Goal: Book appointment/travel/reservation

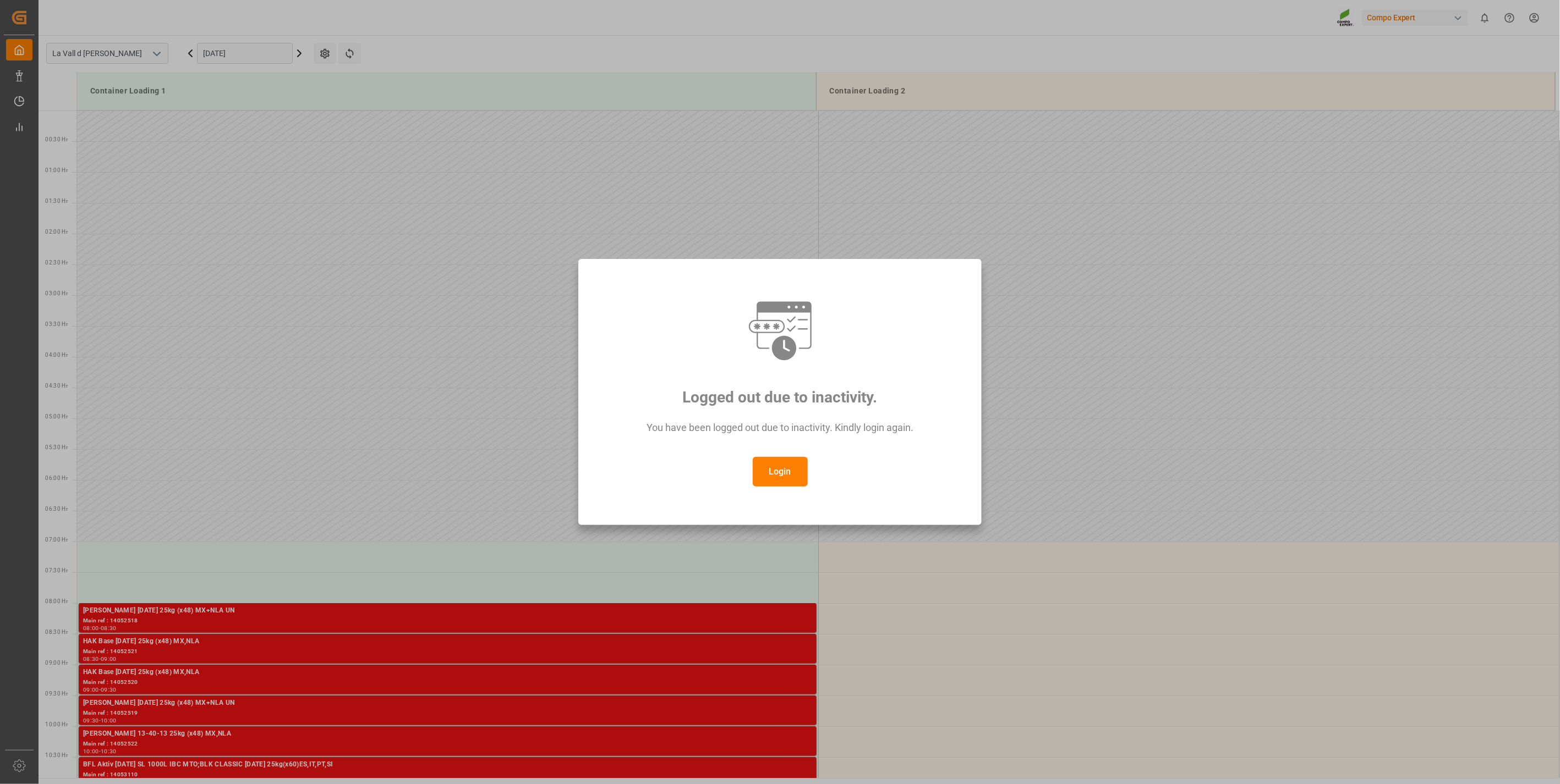
scroll to position [547, 0]
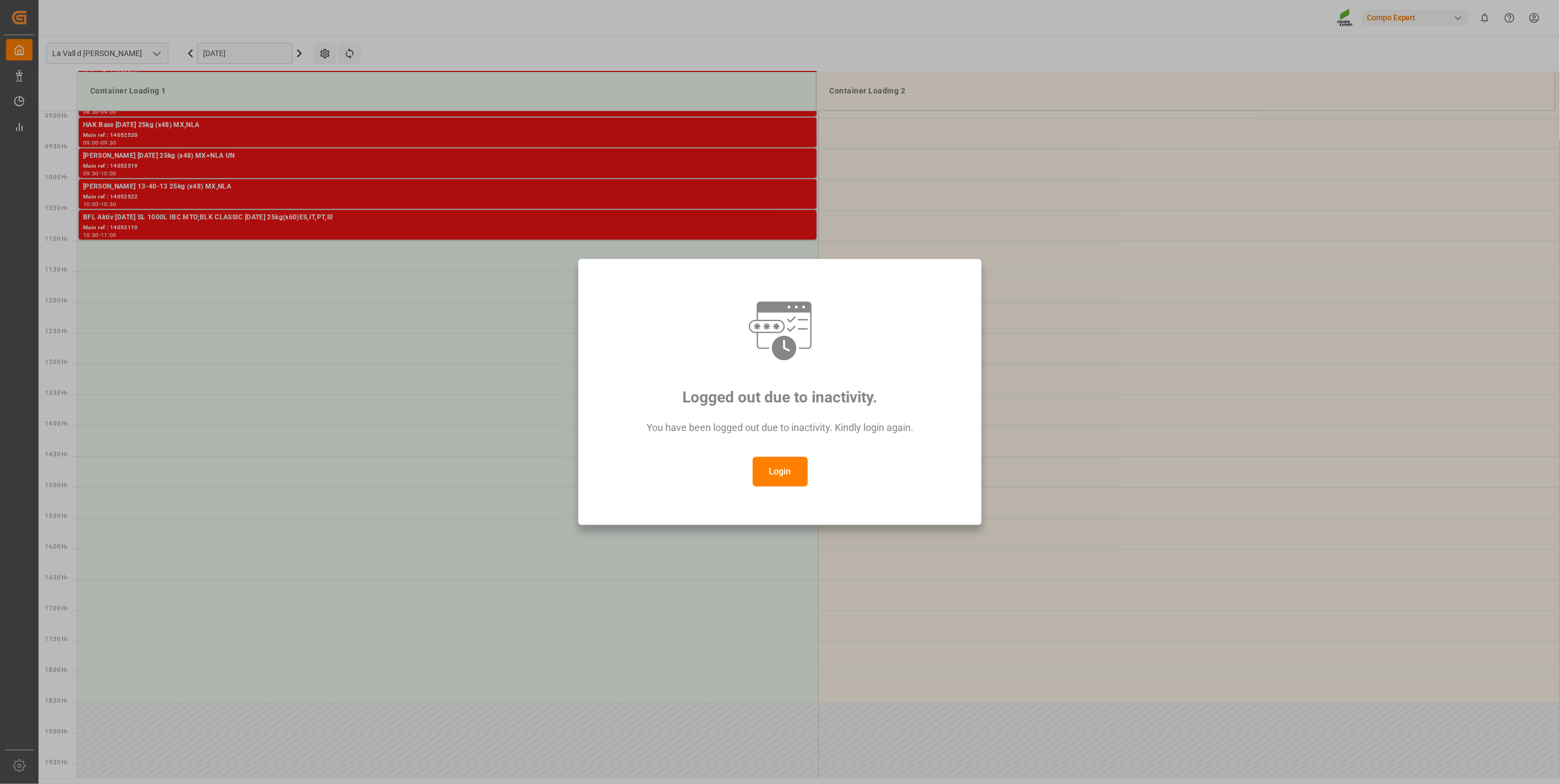
click at [787, 468] on button "Login" at bounding box center [781, 472] width 55 height 30
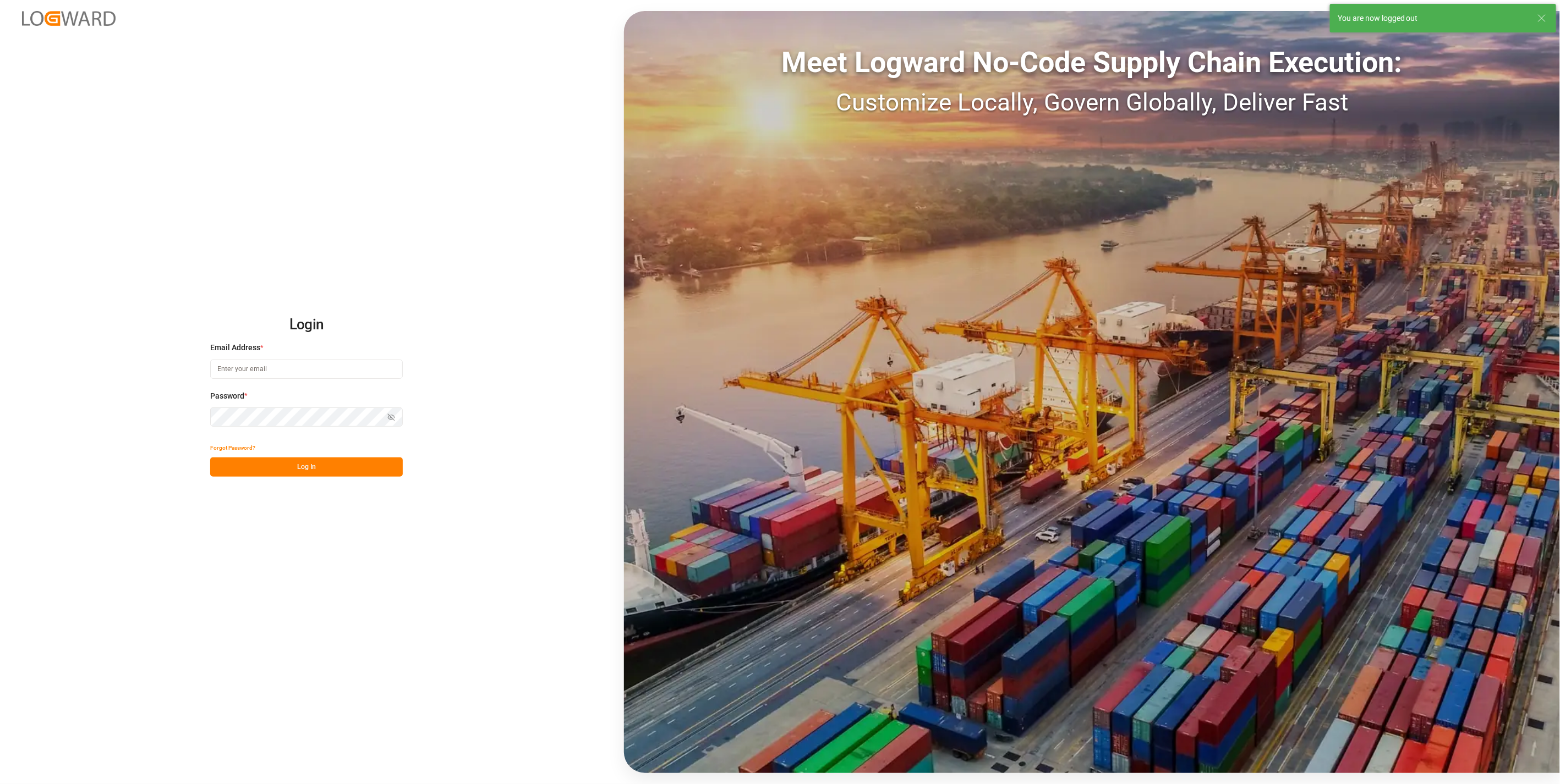
type input "[DOMAIN_NAME][EMAIL_ADDRESS][DOMAIN_NAME]"
click at [304, 471] on button "Log In" at bounding box center [307, 467] width 193 height 19
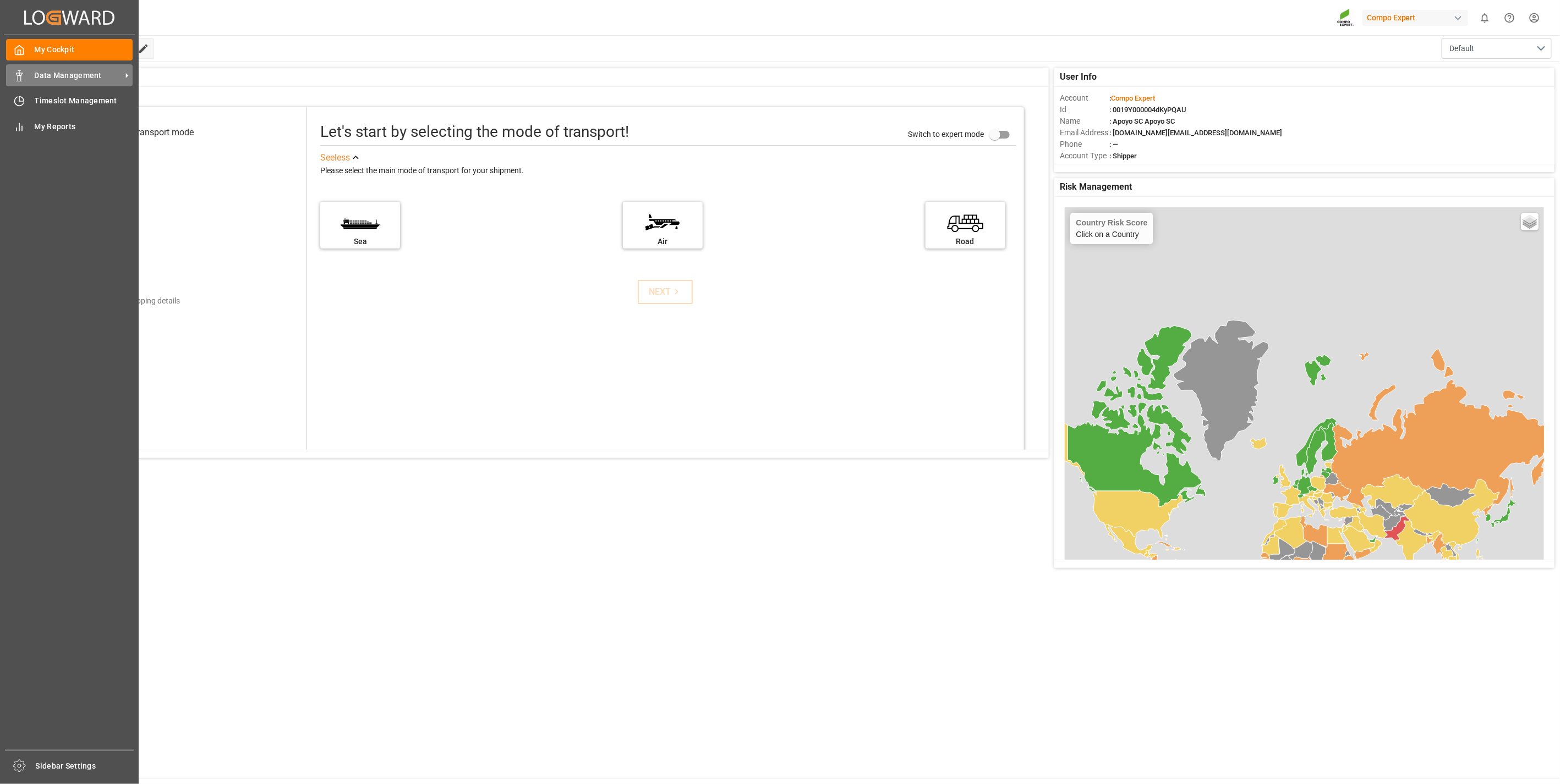
click at [77, 77] on span "Data Management" at bounding box center [78, 75] width 87 height 11
click at [73, 107] on div "Timeslot Management Timeslot Management" at bounding box center [69, 101] width 126 height 22
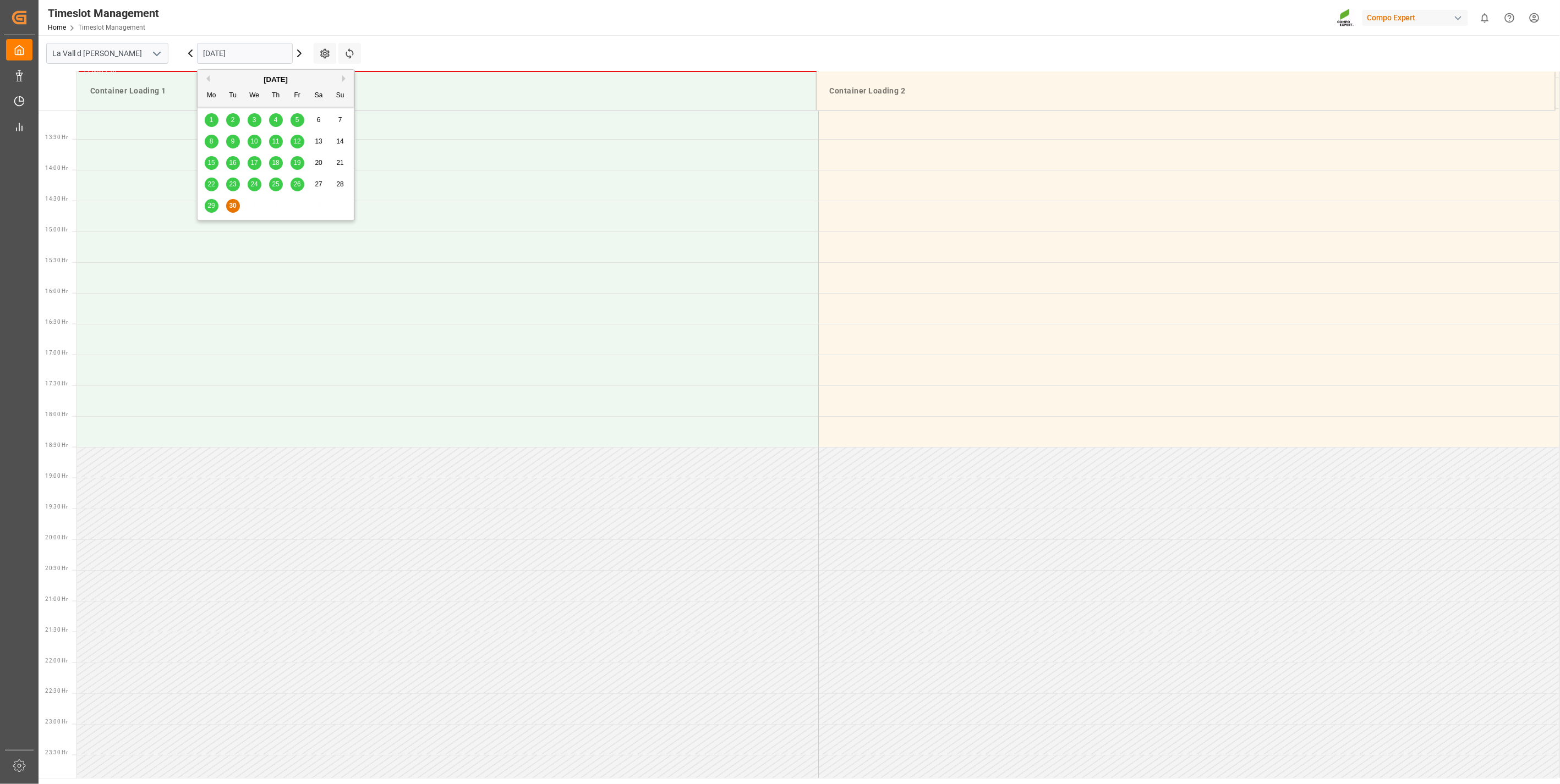
scroll to position [810, 0]
click at [242, 49] on input "[DATE]" at bounding box center [245, 53] width 96 height 21
click at [345, 78] on button "Next Month" at bounding box center [346, 78] width 7 height 7
click at [260, 141] on div "8" at bounding box center [254, 142] width 13 height 13
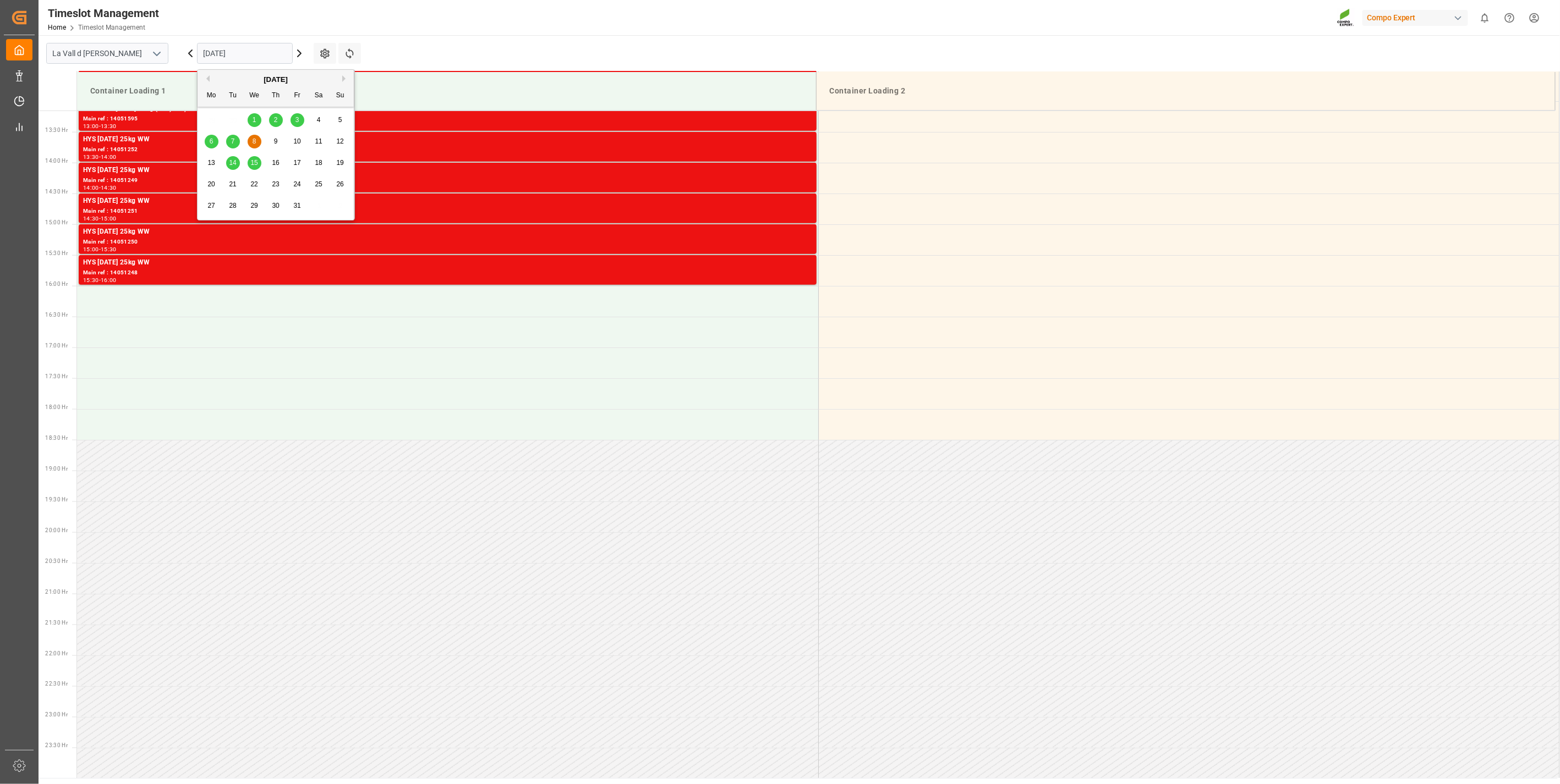
click at [241, 58] on input "[DATE]" at bounding box center [245, 53] width 96 height 21
click at [278, 143] on div "9" at bounding box center [276, 142] width 13 height 13
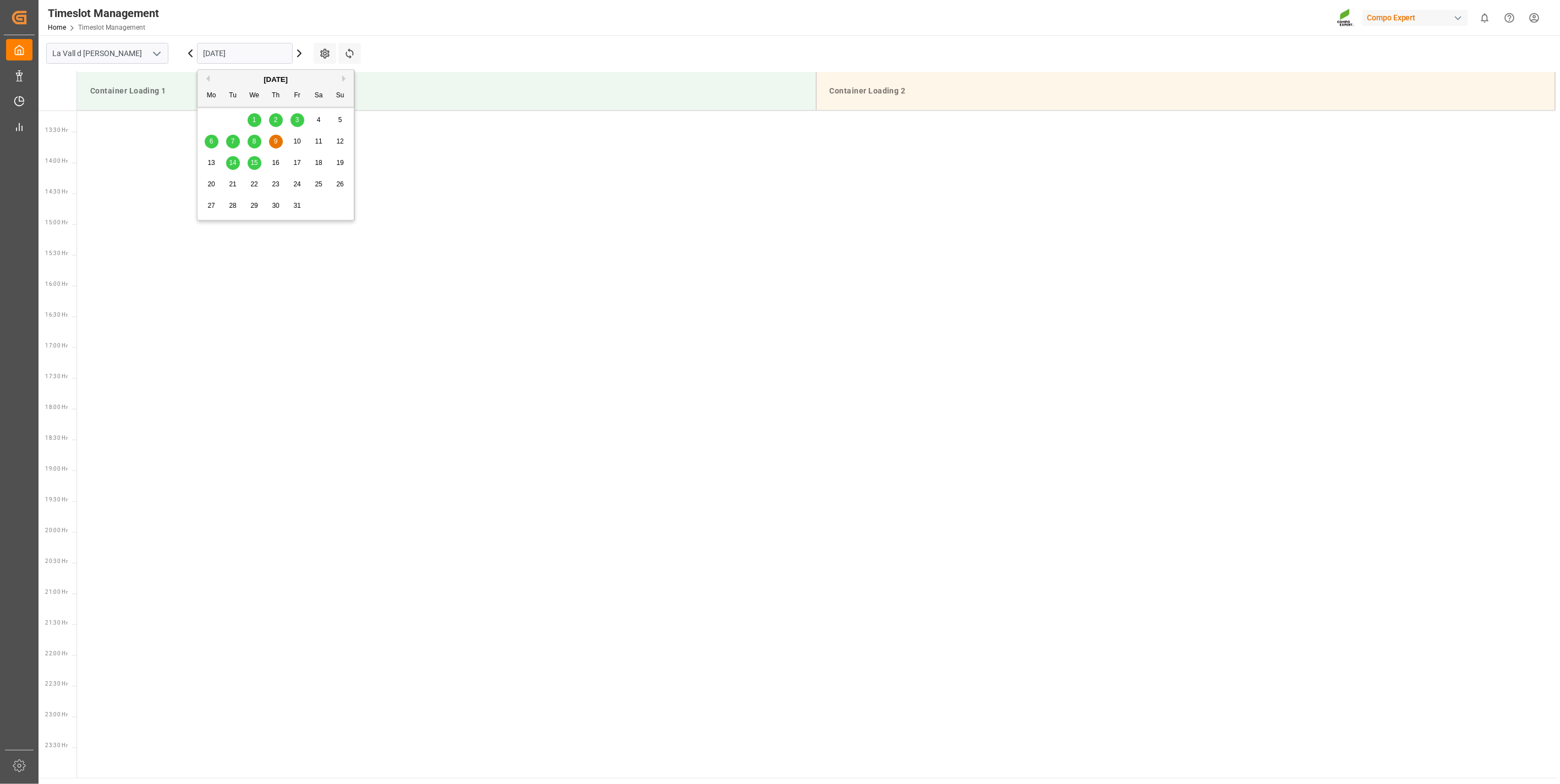
click at [228, 54] on input "[DATE]" at bounding box center [245, 53] width 96 height 21
click at [297, 145] on div "10" at bounding box center [298, 142] width 13 height 13
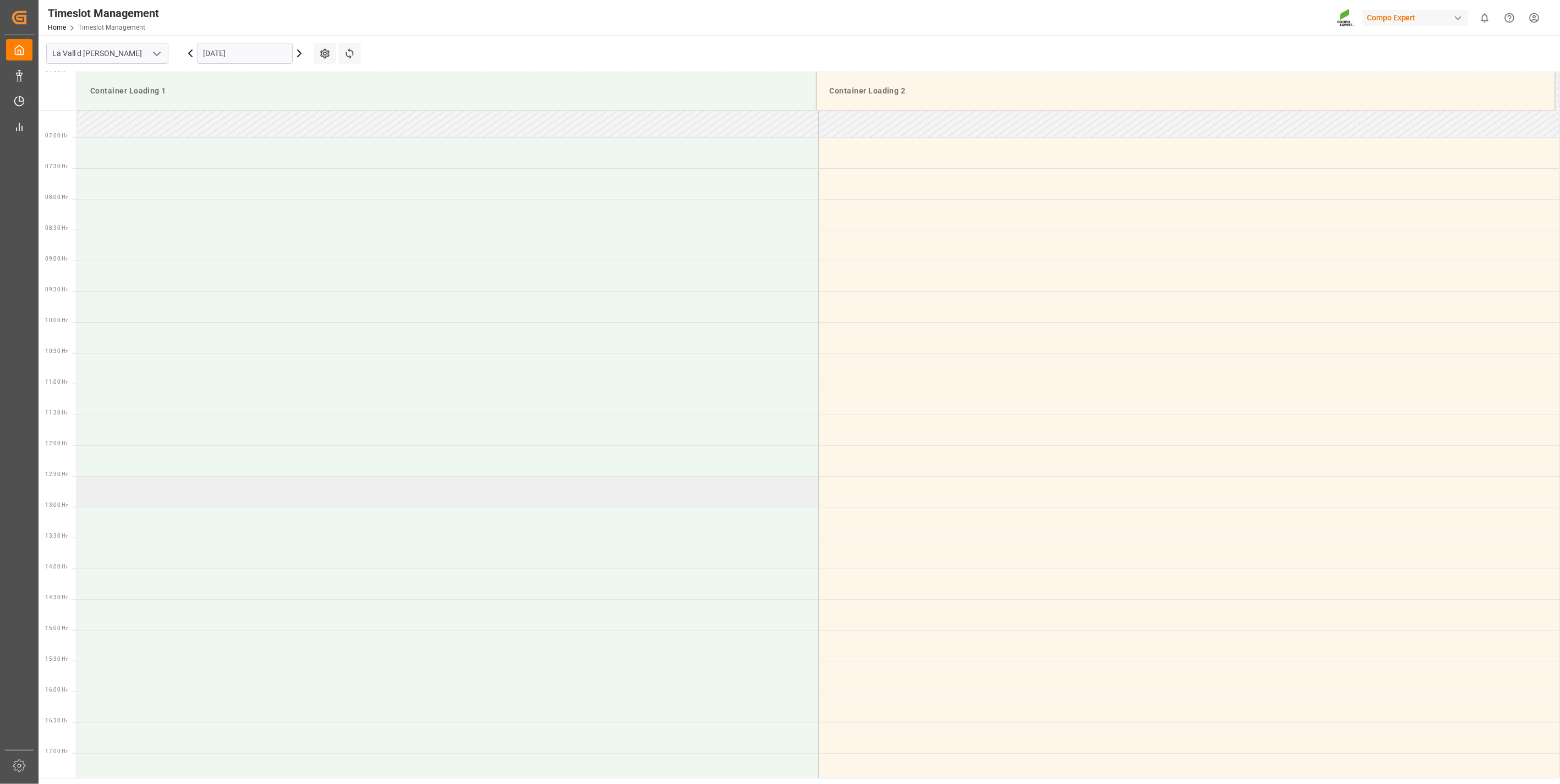
scroll to position [382, 0]
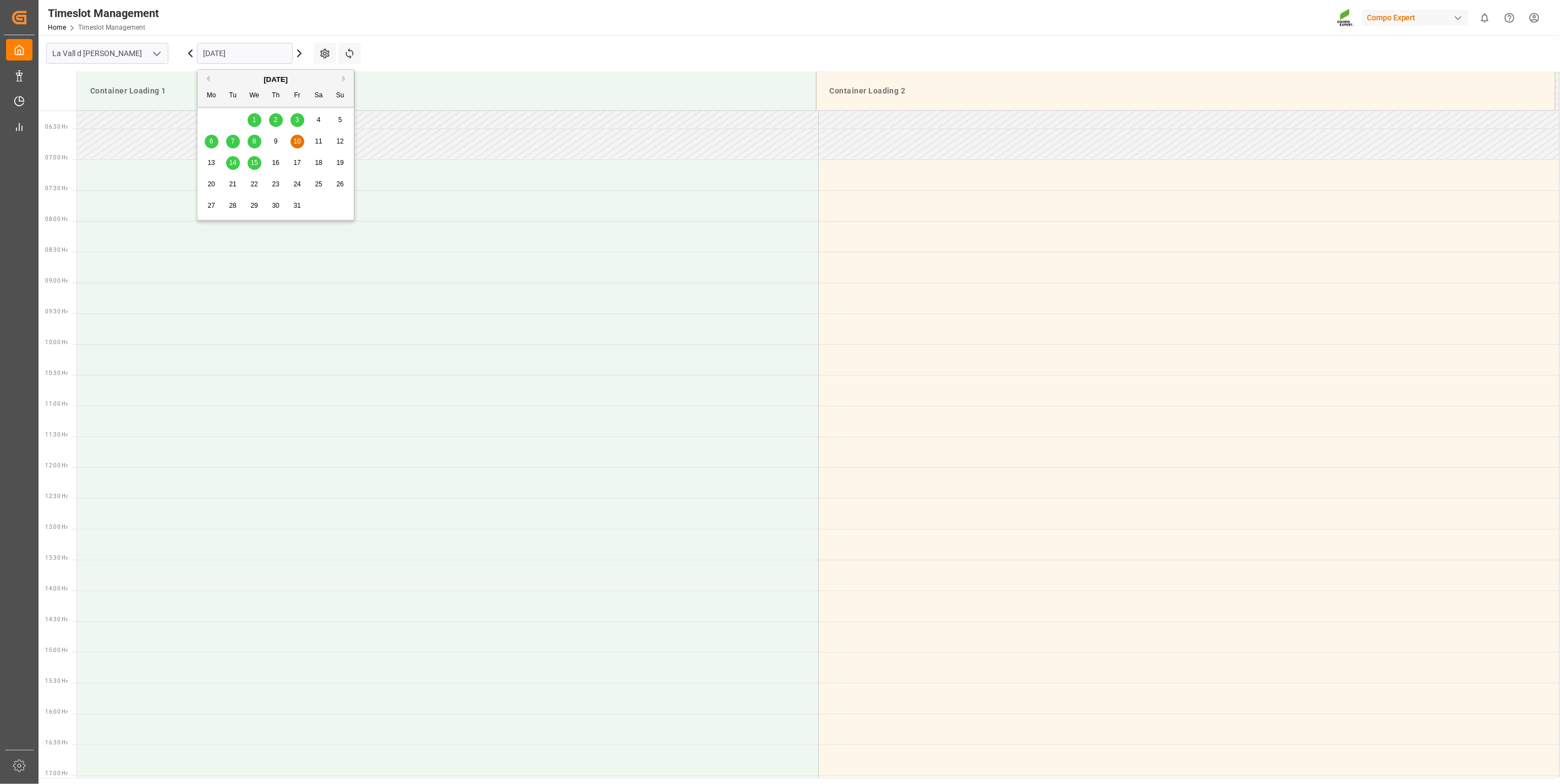
click at [262, 45] on input "[DATE]" at bounding box center [245, 53] width 96 height 21
click at [231, 138] on span "7" at bounding box center [233, 141] width 4 height 7
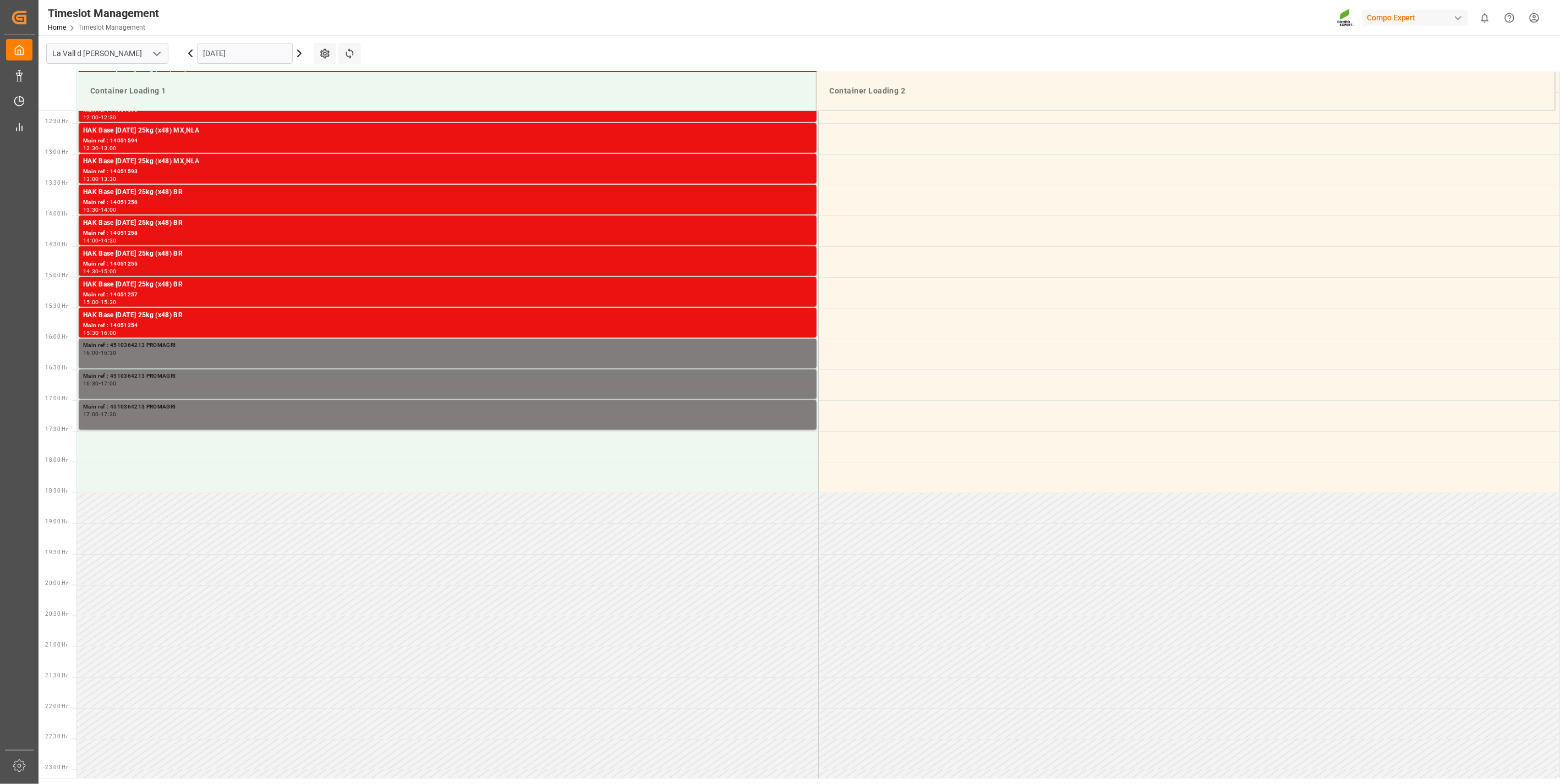
scroll to position [810, 0]
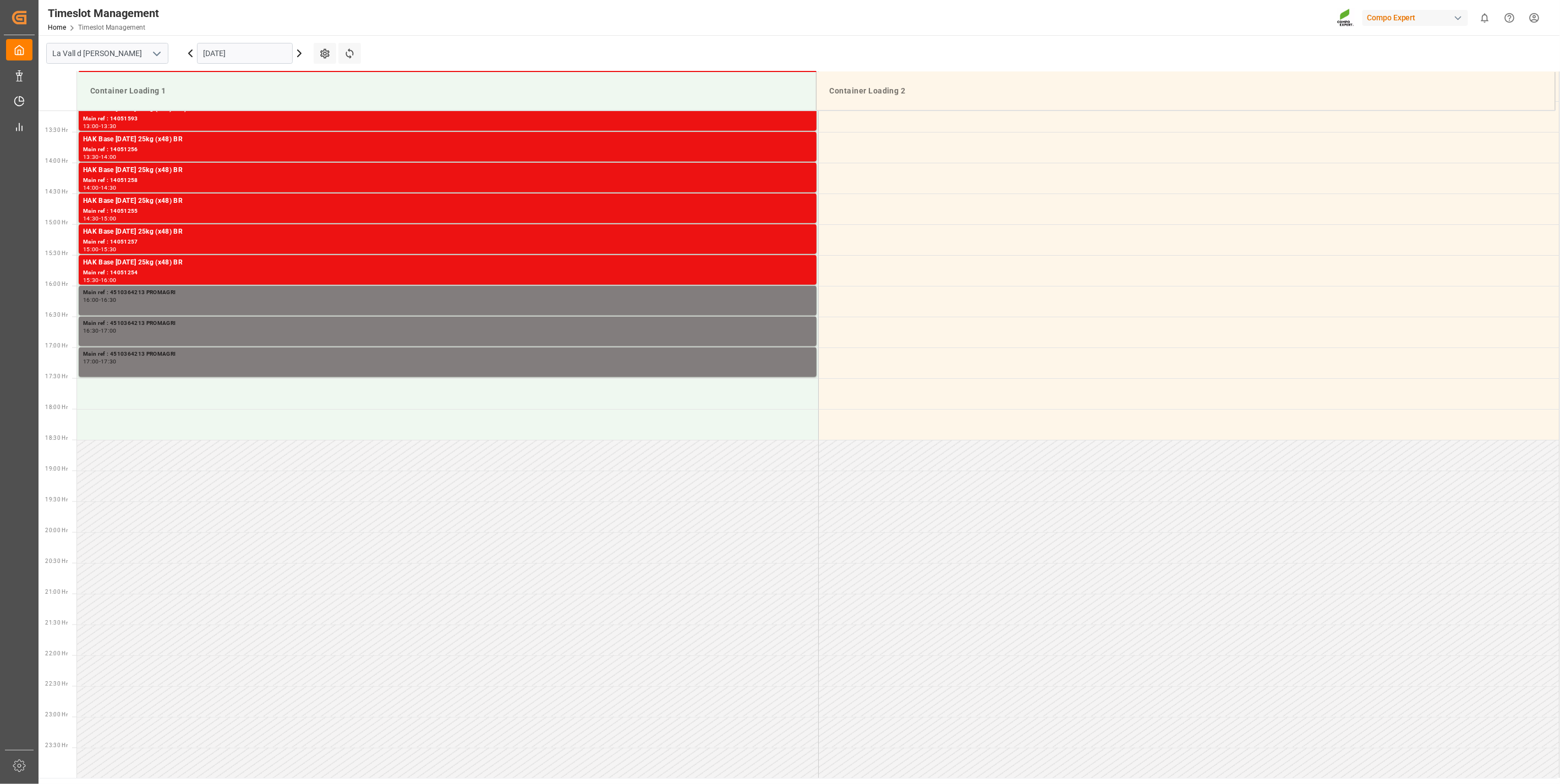
click at [227, 44] on input "[DATE]" at bounding box center [245, 53] width 96 height 21
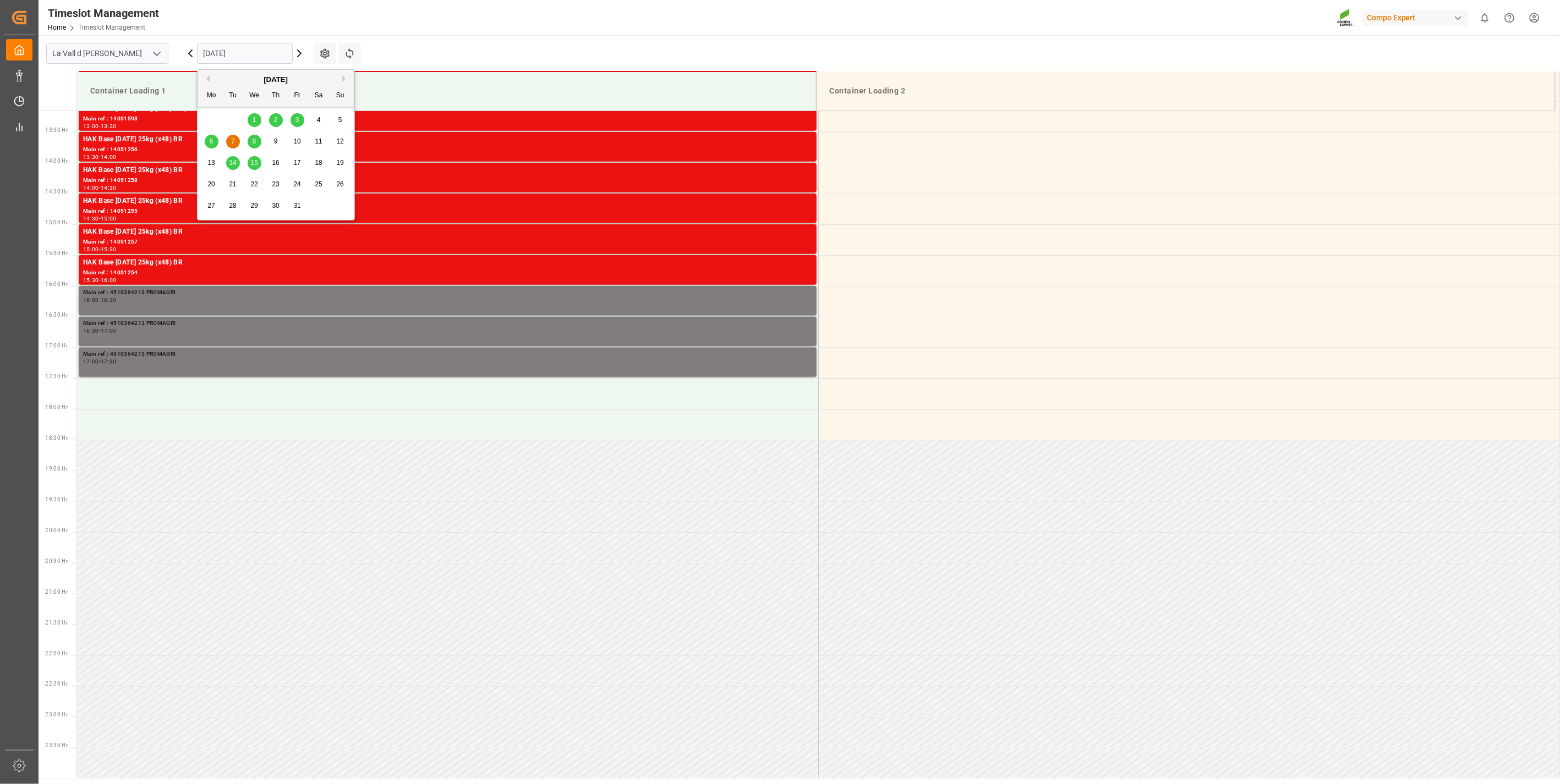
click at [251, 142] on div "8" at bounding box center [254, 142] width 13 height 13
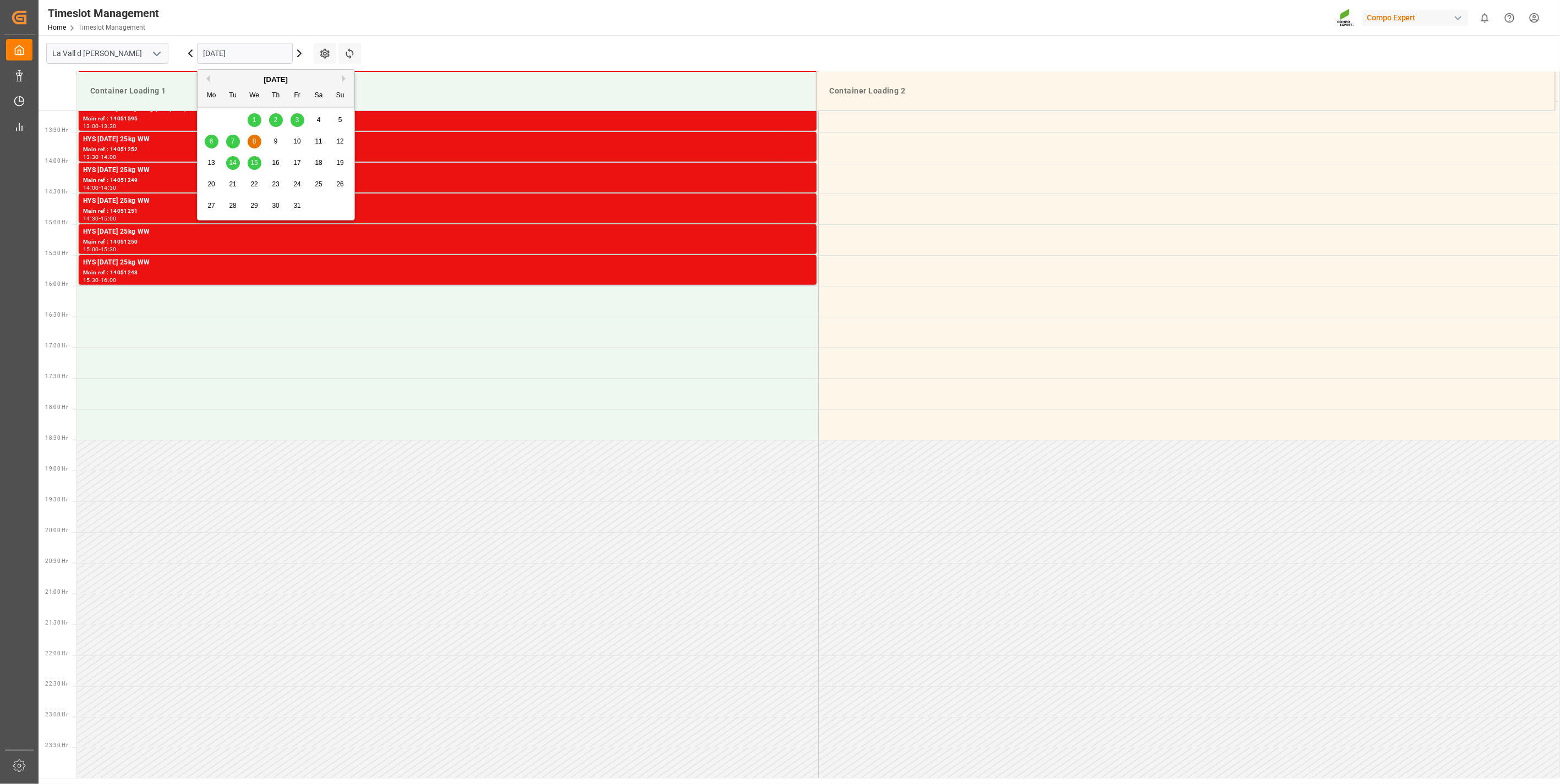
drag, startPoint x: 244, startPoint y: 55, endPoint x: 245, endPoint y: 65, distance: 10.0
click at [244, 55] on input "[DATE]" at bounding box center [245, 53] width 96 height 21
click at [303, 141] on div "10" at bounding box center [298, 142] width 13 height 13
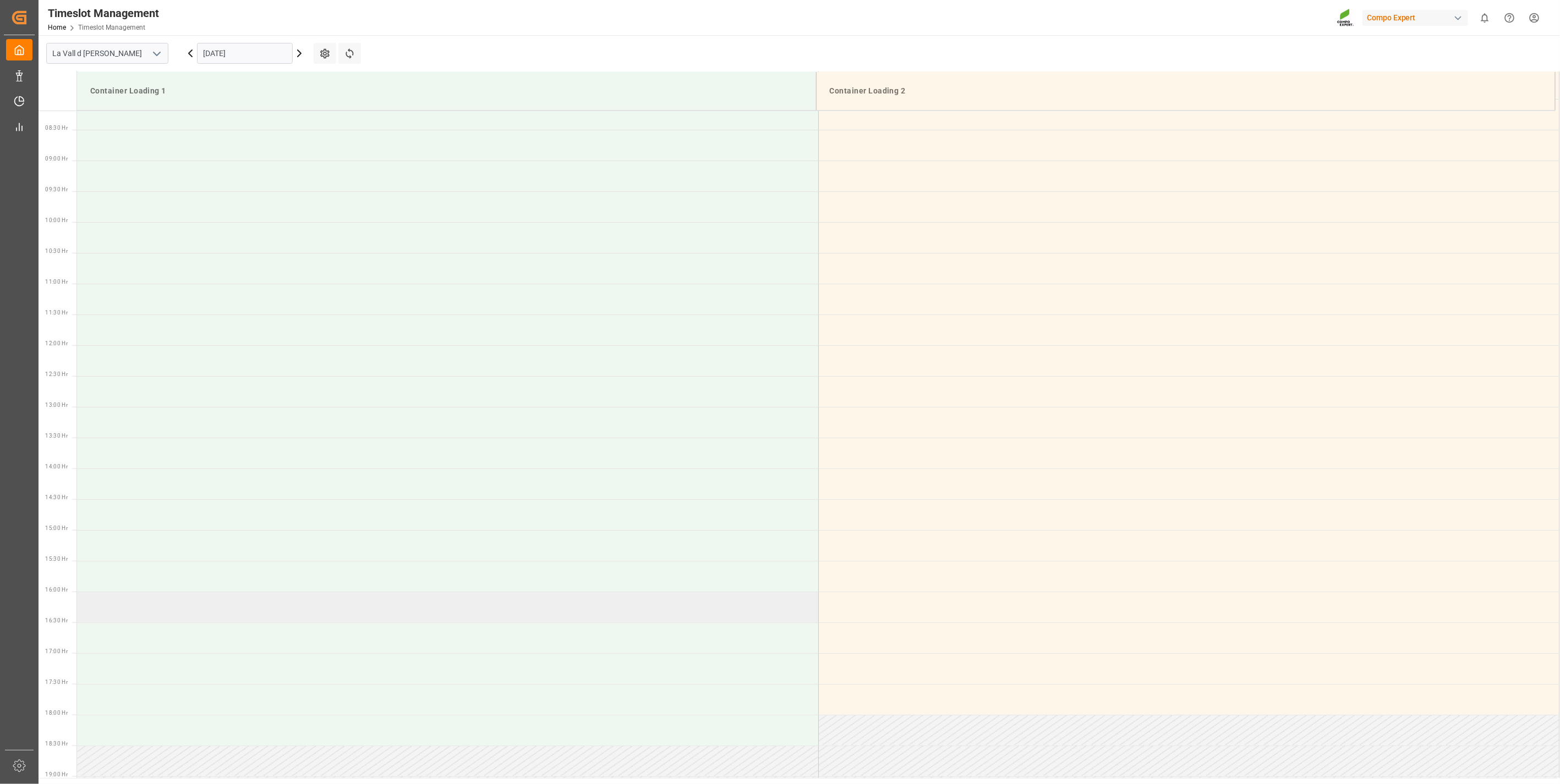
scroll to position [382, 0]
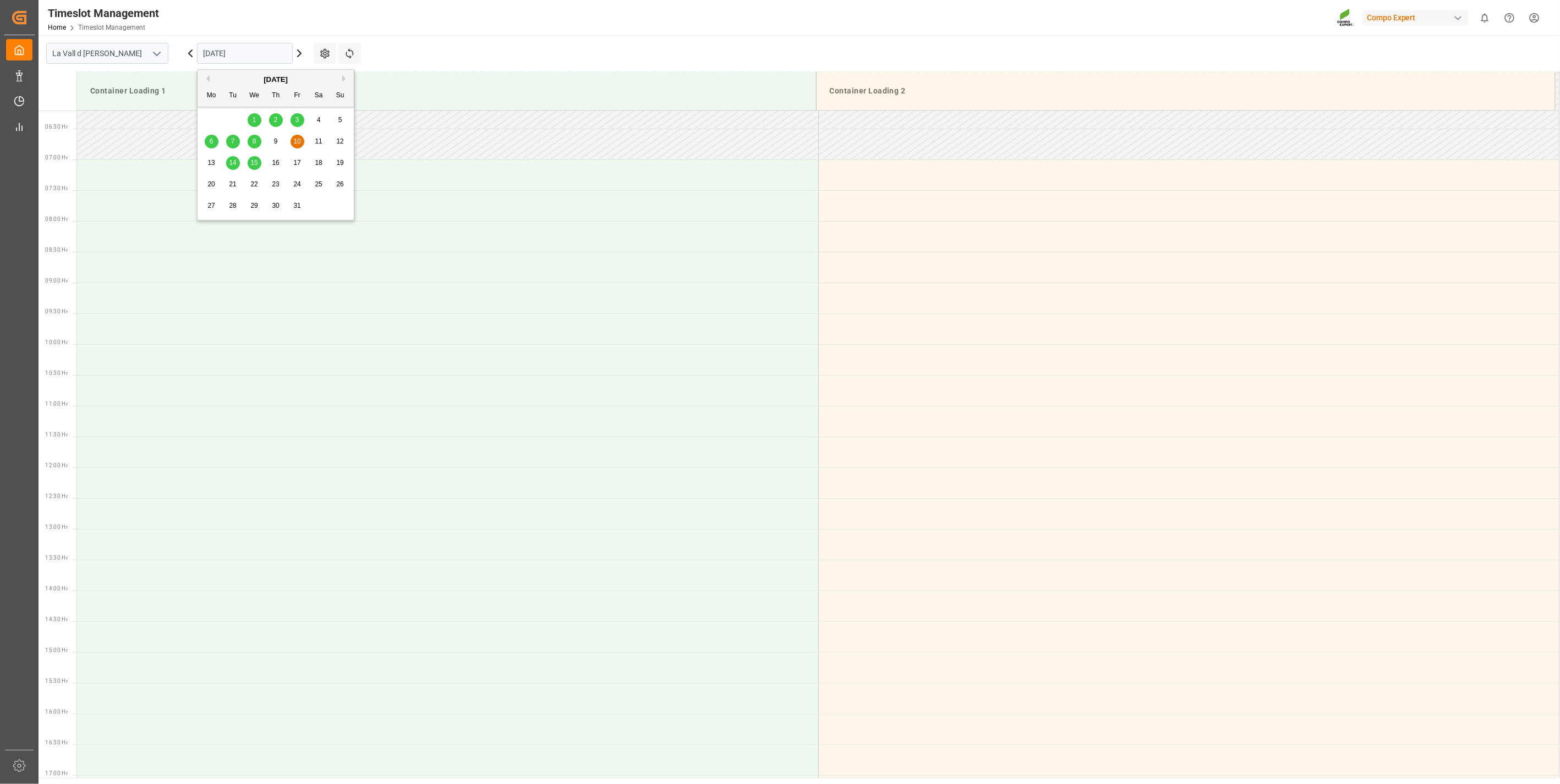
drag, startPoint x: 275, startPoint y: 50, endPoint x: 146, endPoint y: 65, distance: 129.9
click at [146, 65] on div "La Vall d Uixo [DATE] Settings Refresh Time Slots" at bounding box center [205, 53] width 332 height 37
click at [488, 41] on main "La Vall d Uixo [DATE] Settings Refresh Time Slots Container Loading 1 Container…" at bounding box center [799, 407] width 1520 height 743
drag, startPoint x: 251, startPoint y: 58, endPoint x: 180, endPoint y: 55, distance: 71.1
click at [180, 55] on div "[DATE]" at bounding box center [245, 53] width 138 height 37
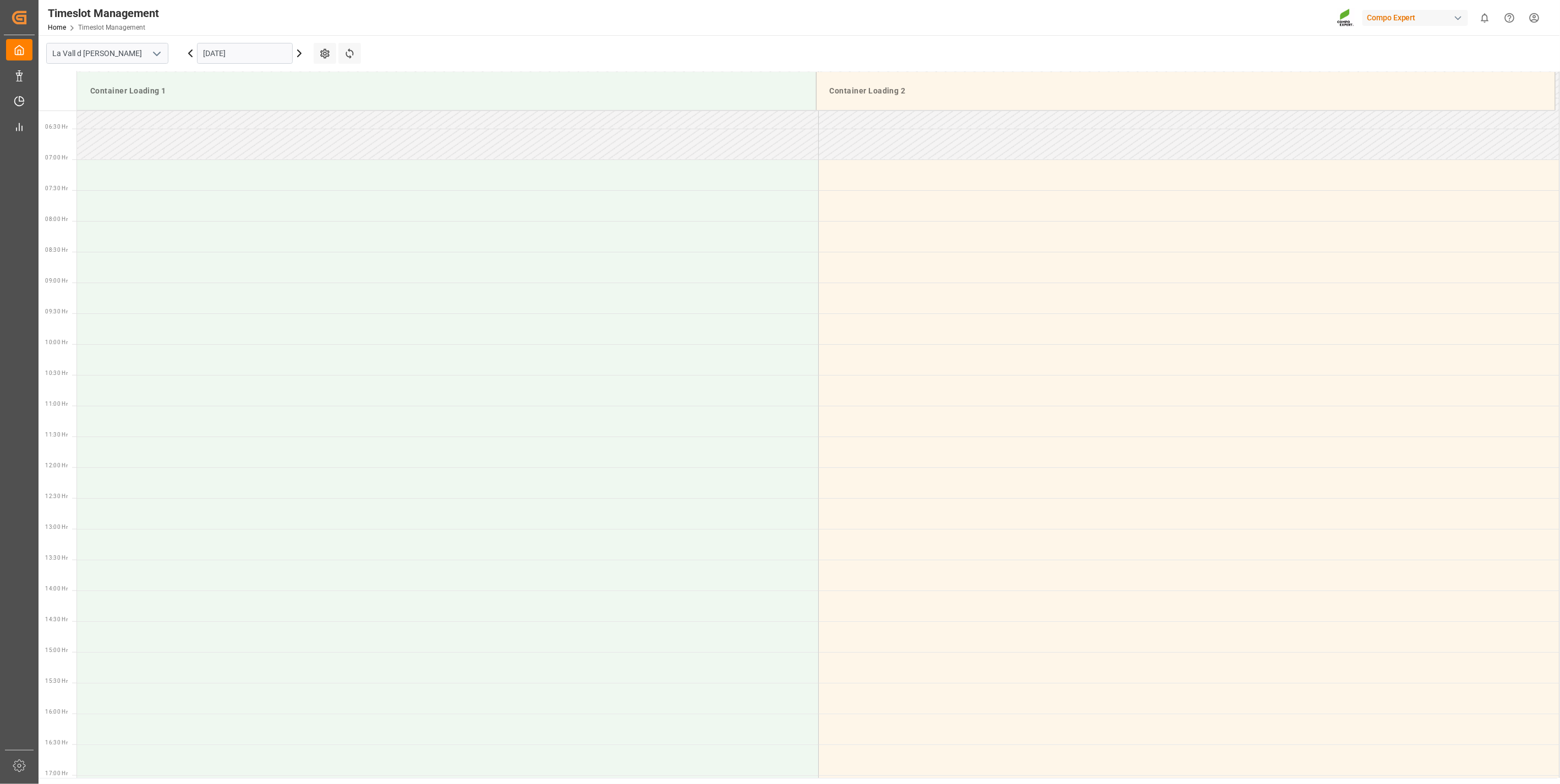
click at [227, 29] on div "Timeslot Management Home Timeslot Management Compo Expert 0 Notifications Only …" at bounding box center [795, 17] width 1529 height 35
drag, startPoint x: 244, startPoint y: 55, endPoint x: 188, endPoint y: 53, distance: 56.0
click at [188, 53] on div "[DATE]" at bounding box center [245, 53] width 138 height 37
click at [266, 30] on div "Timeslot Management Home Timeslot Management Compo Expert 0 Notifications Only …" at bounding box center [795, 17] width 1529 height 35
drag, startPoint x: 208, startPoint y: 56, endPoint x: 182, endPoint y: 55, distance: 26.0
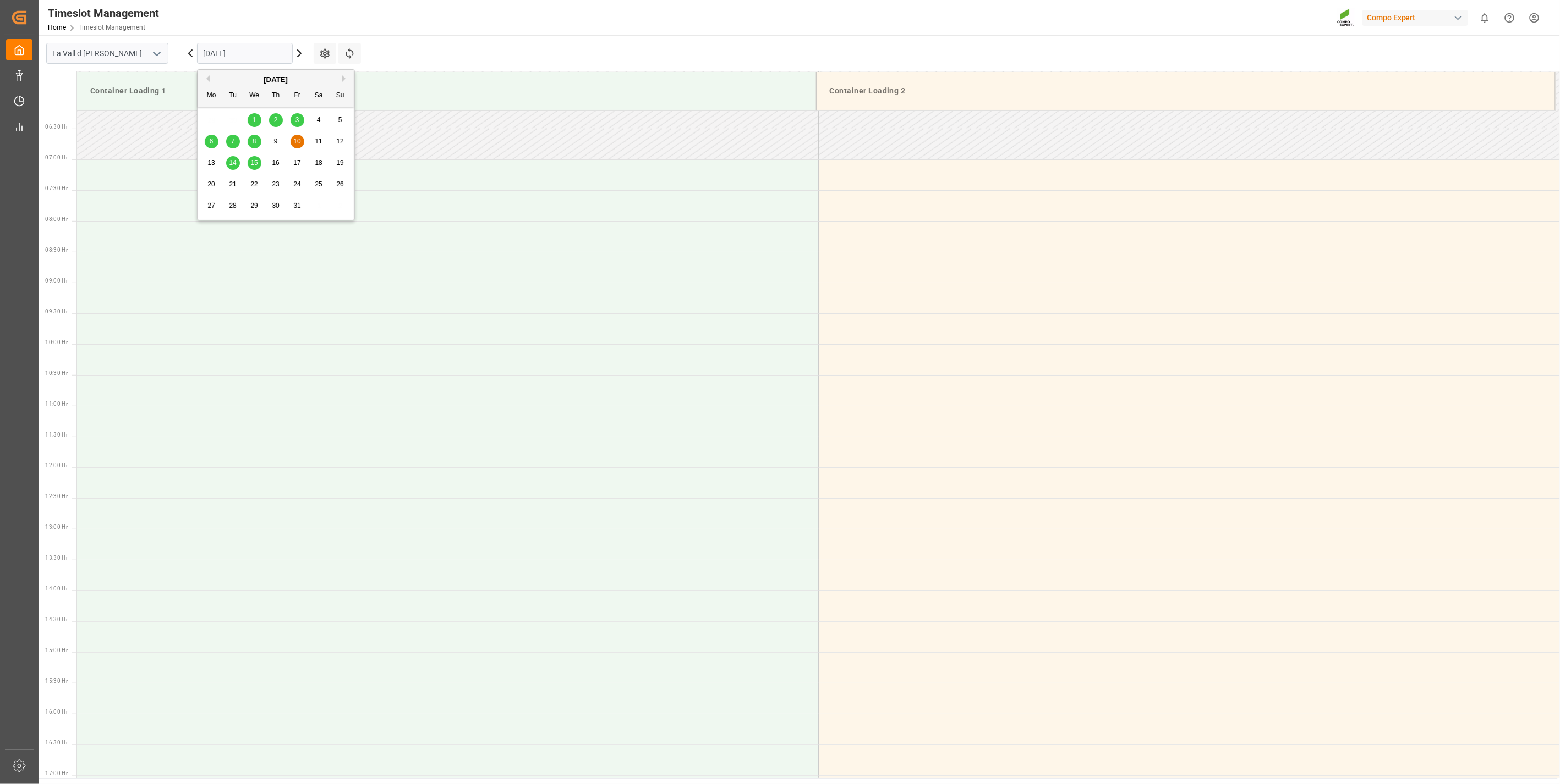
click at [182, 55] on div "[DATE]" at bounding box center [245, 53] width 138 height 37
click at [227, 144] on div "7" at bounding box center [233, 142] width 13 height 13
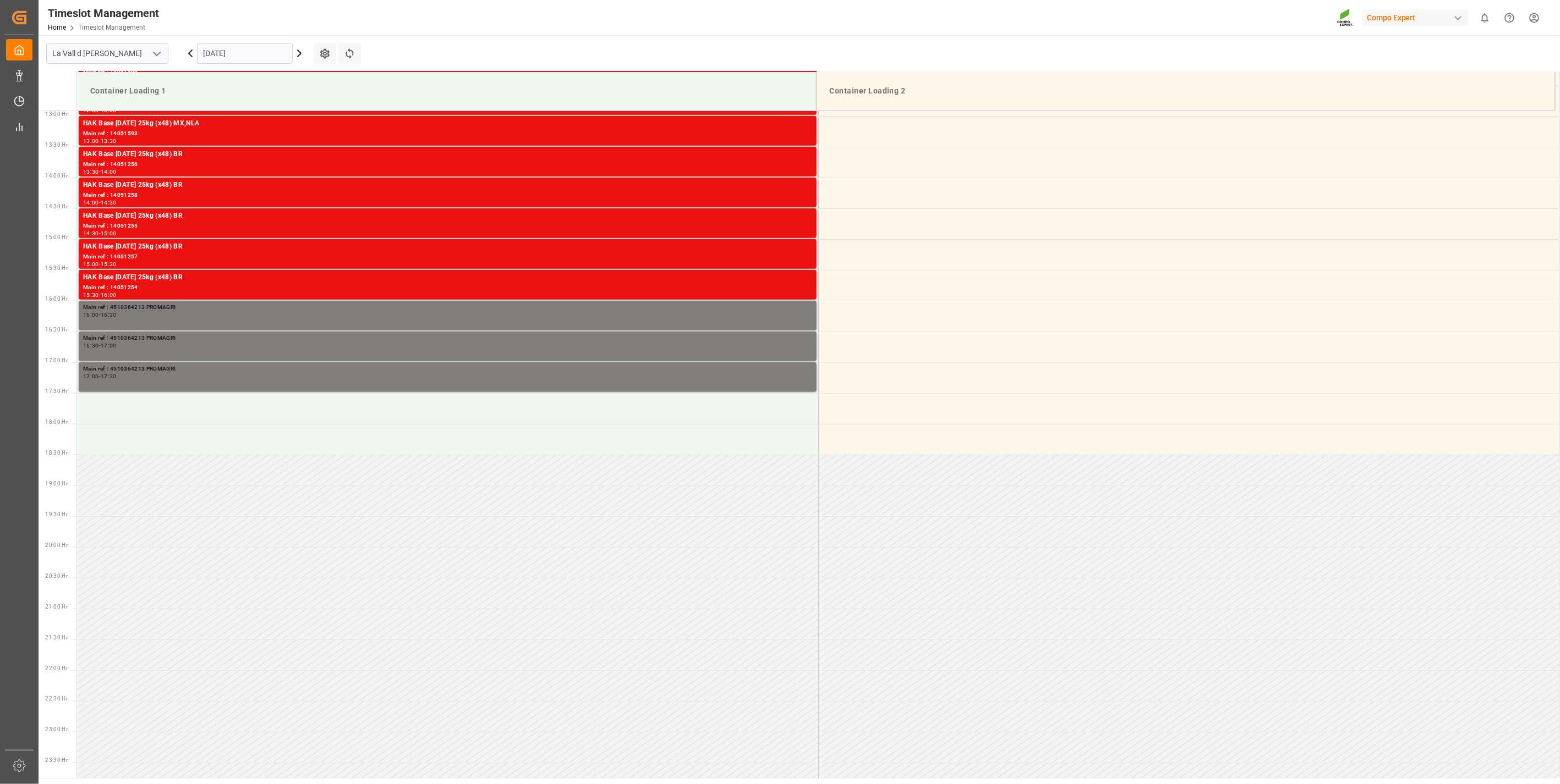
scroll to position [810, 0]
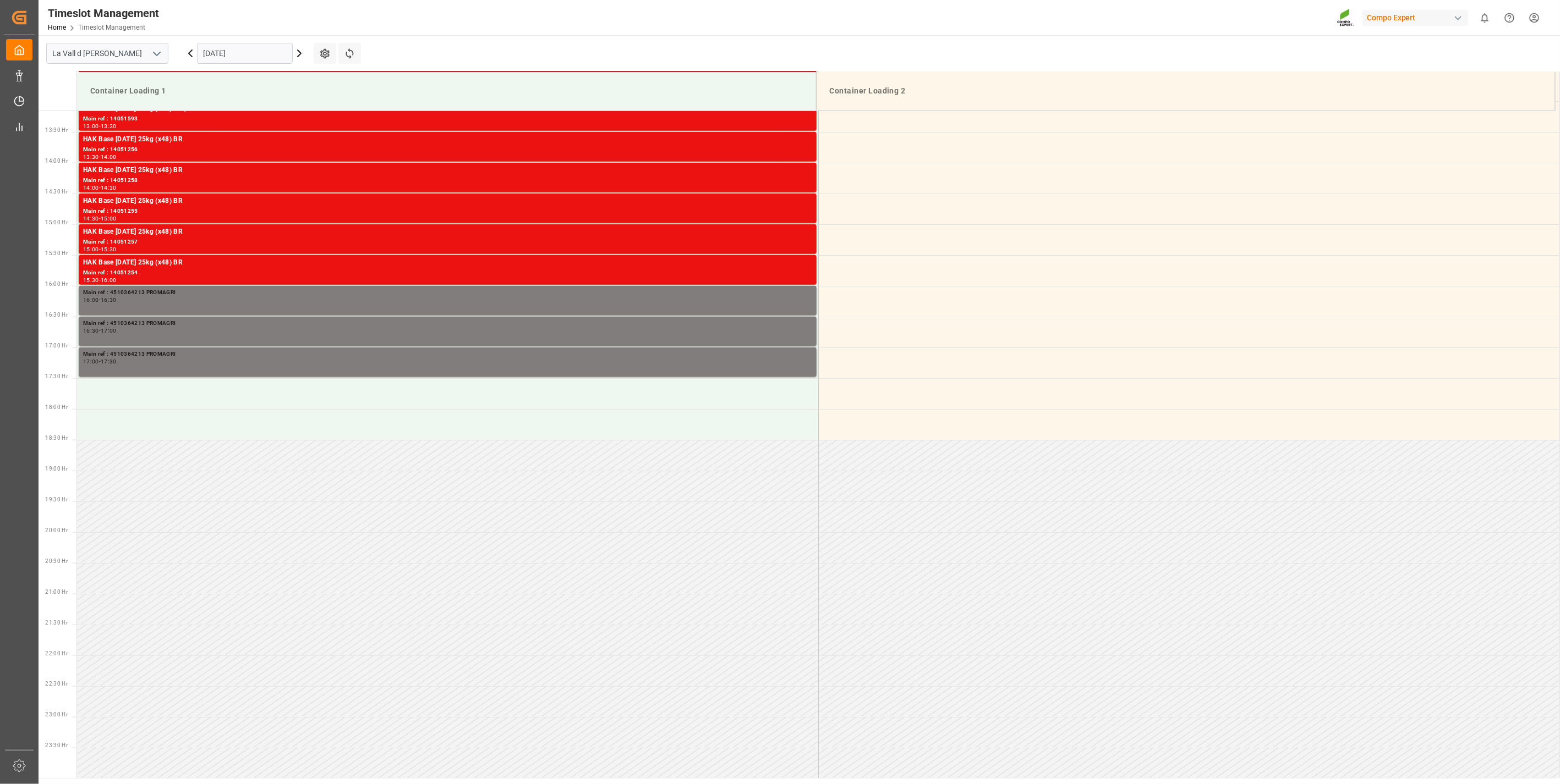
click at [221, 41] on div "[DATE]" at bounding box center [245, 53] width 138 height 37
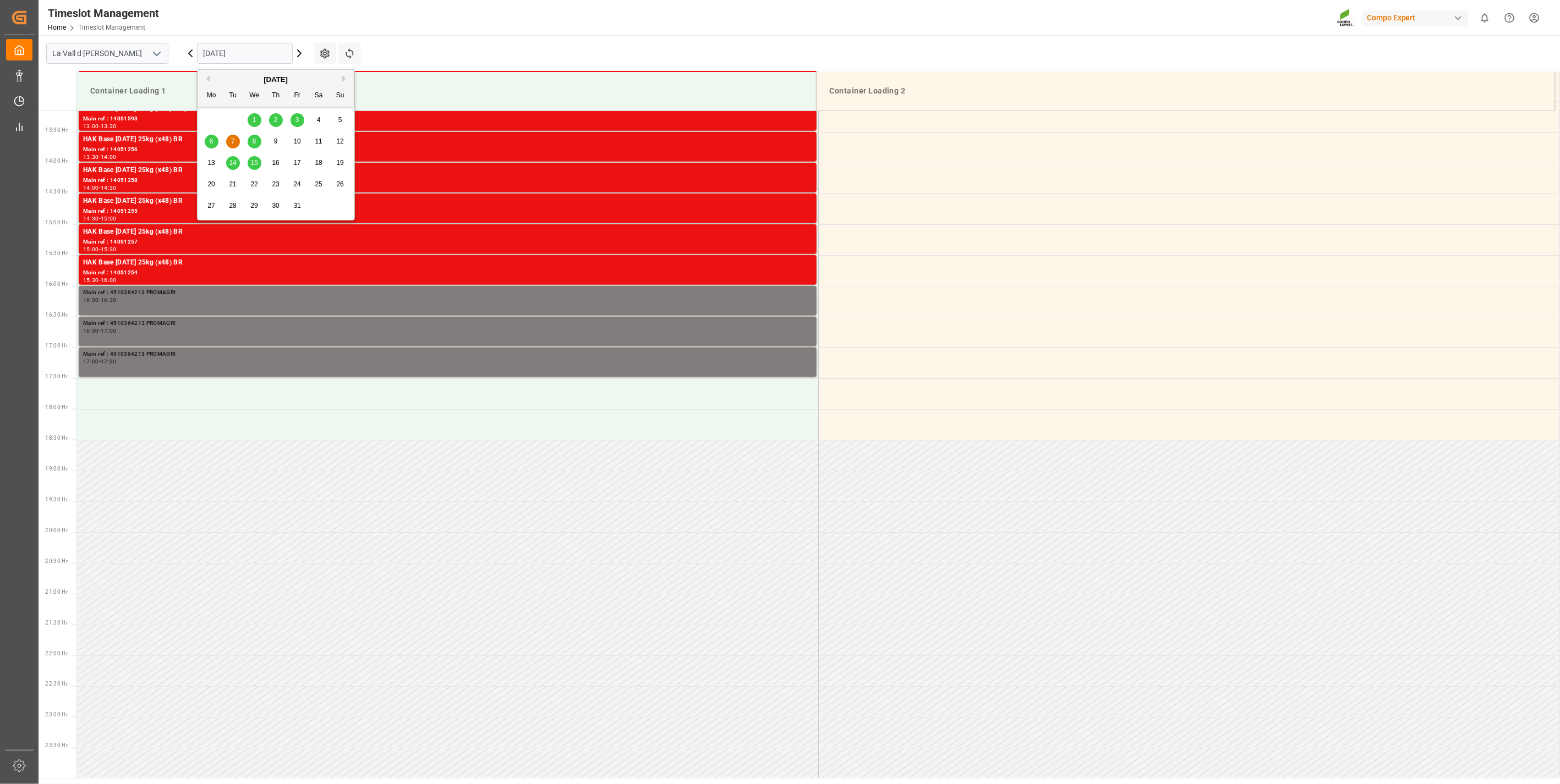
click at [227, 47] on input "[DATE]" at bounding box center [245, 53] width 96 height 21
click at [257, 143] on div "8" at bounding box center [254, 142] width 13 height 13
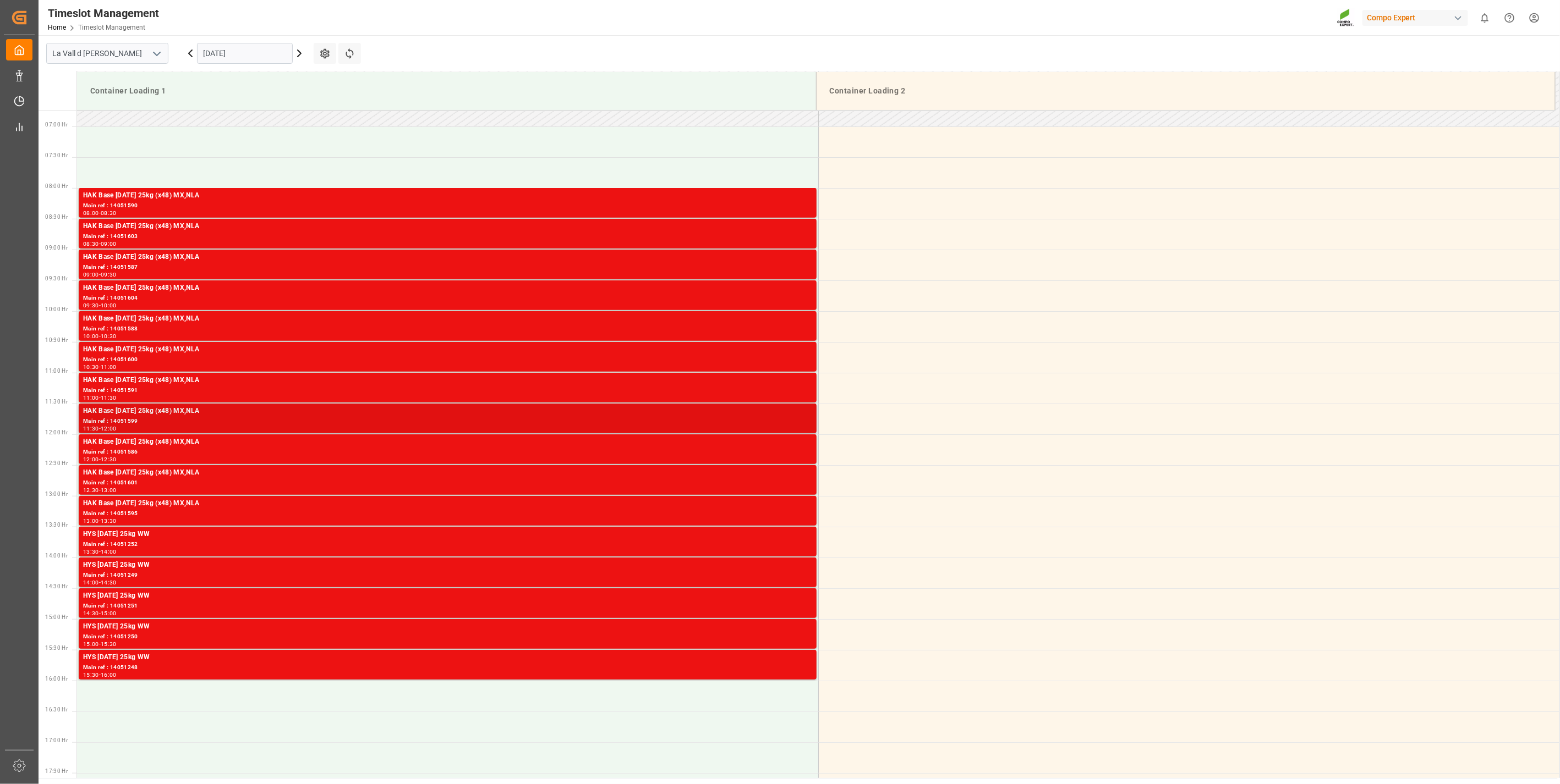
scroll to position [443, 0]
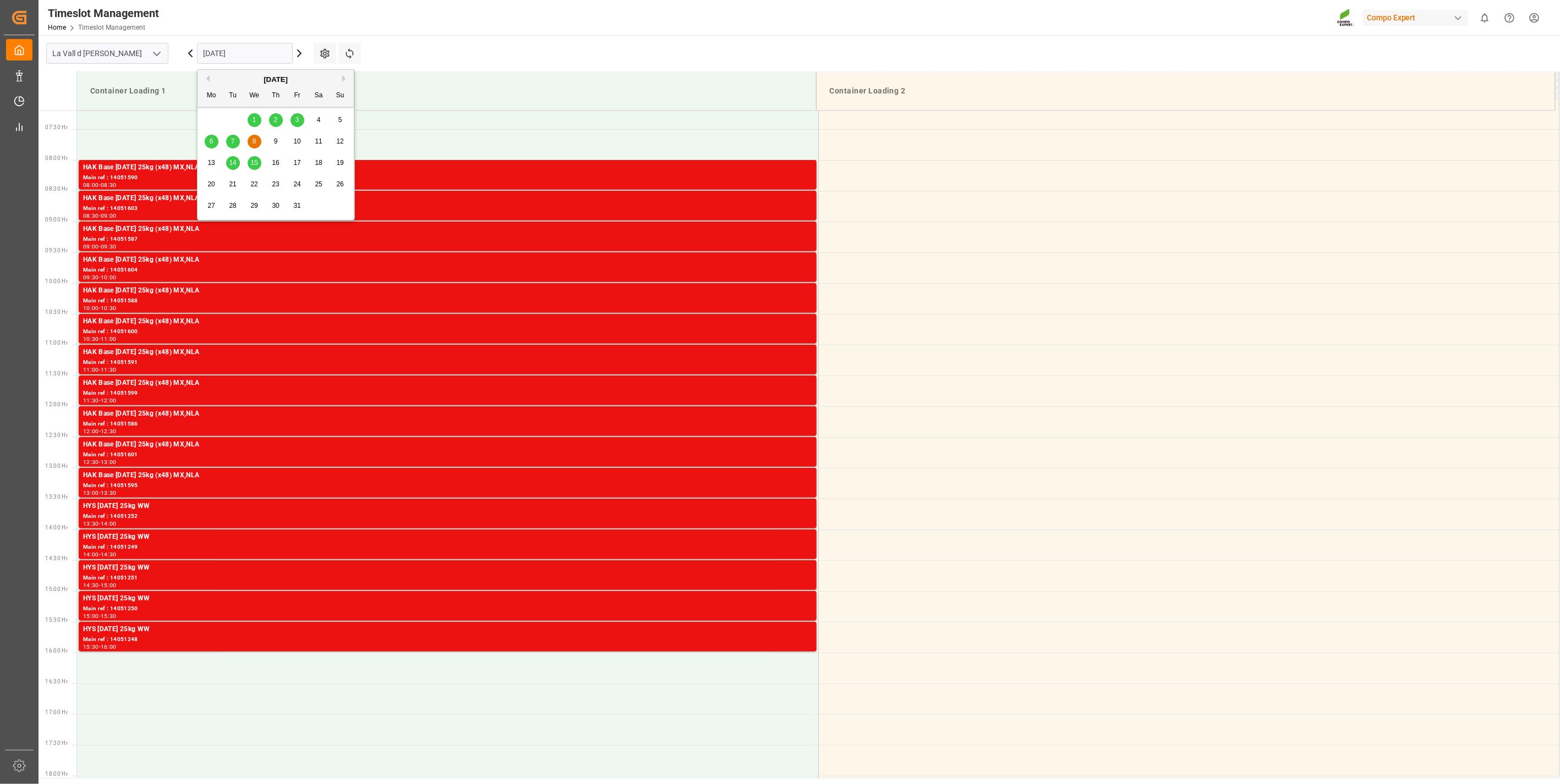
click at [235, 49] on input "[DATE]" at bounding box center [245, 53] width 96 height 21
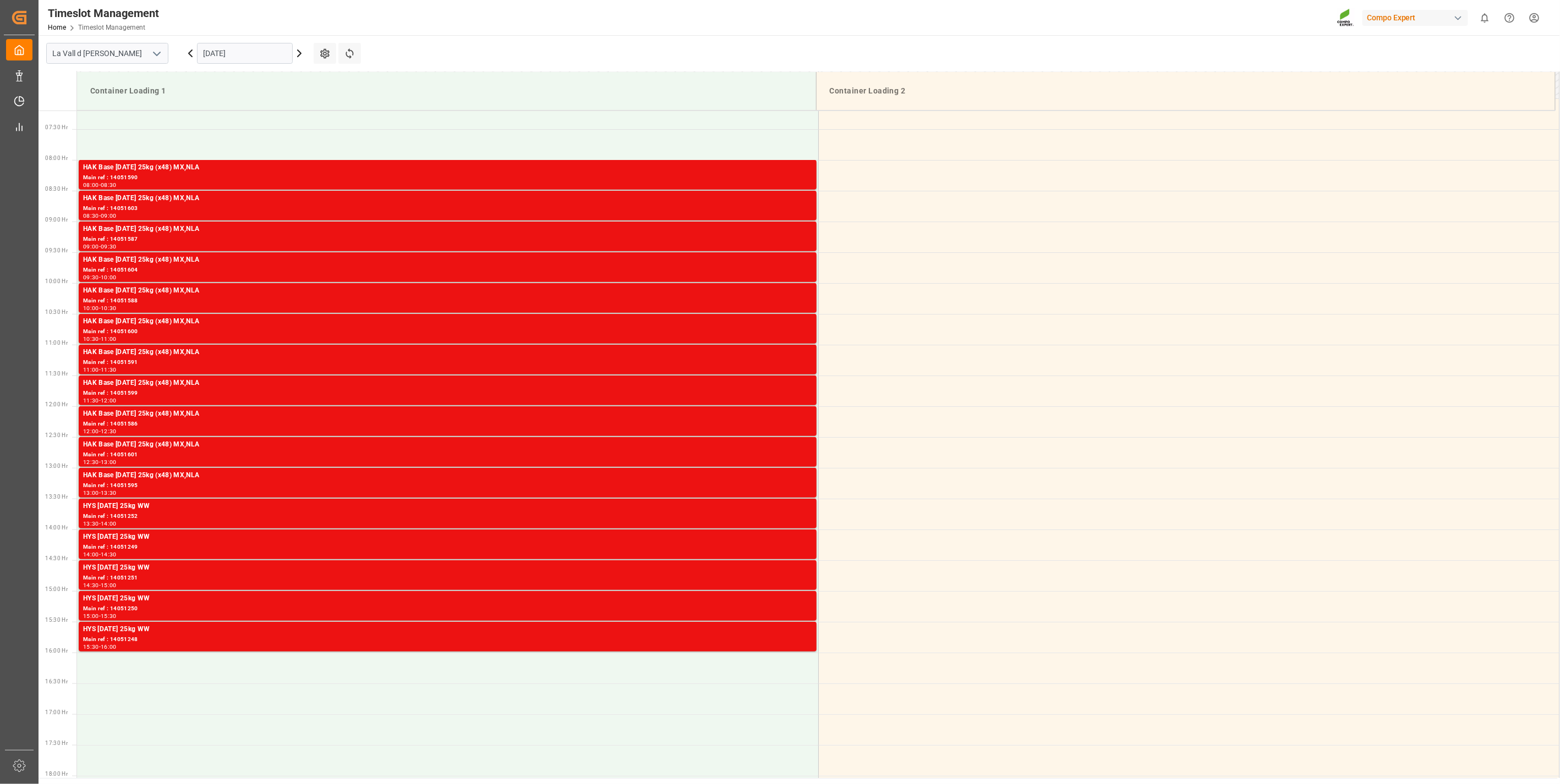
click at [277, 9] on div "Timeslot Management Home Timeslot Management Compo Expert 0 Notifications Only …" at bounding box center [795, 17] width 1529 height 35
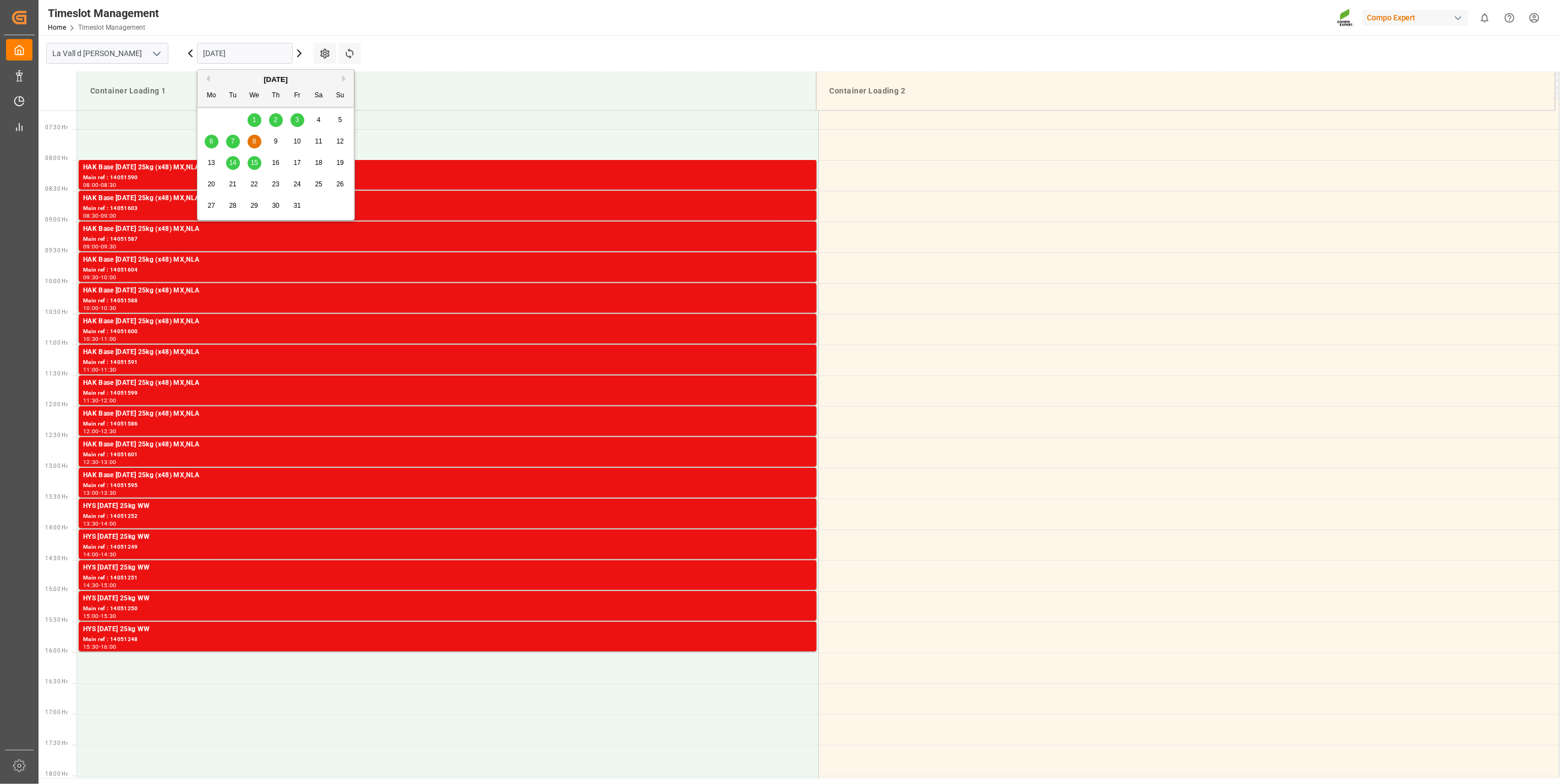
click at [239, 51] on input "[DATE]" at bounding box center [245, 53] width 96 height 21
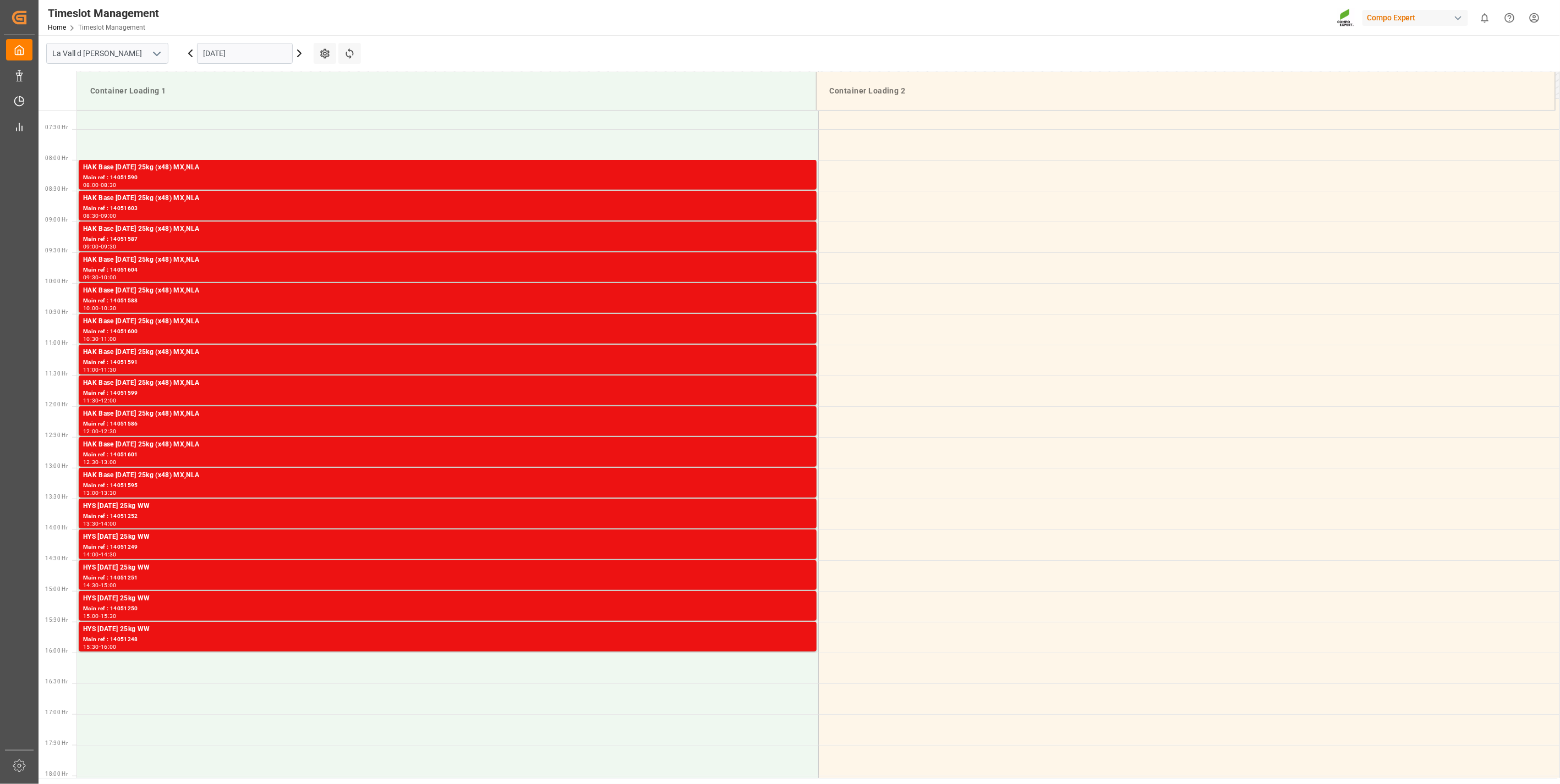
click at [312, 30] on div "Timeslot Management Home Timeslot Management Compo Expert 0 Notifications Only …" at bounding box center [795, 17] width 1529 height 35
click at [248, 58] on input "[DATE]" at bounding box center [245, 53] width 96 height 21
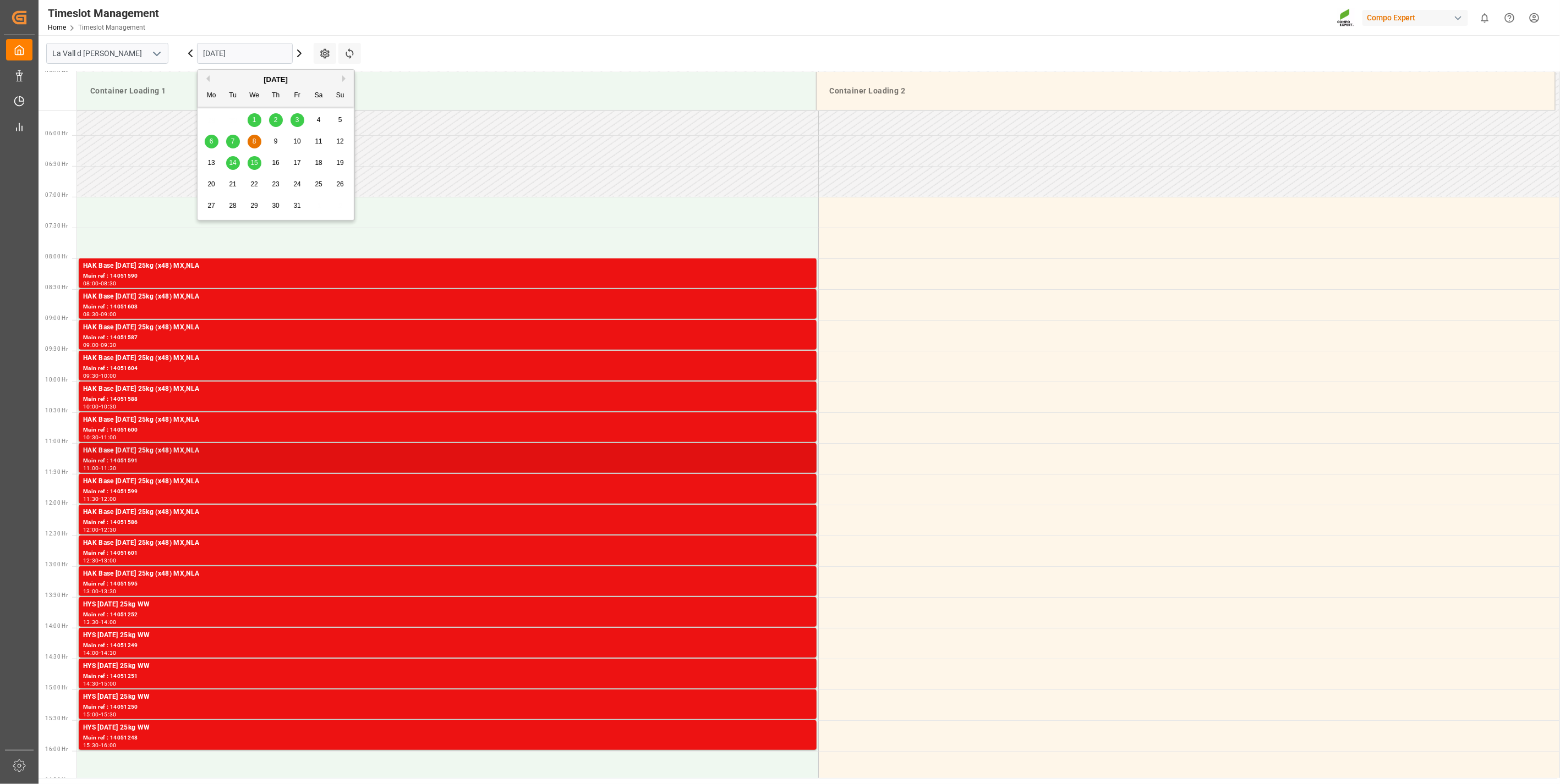
scroll to position [382, 0]
